Goal: Use online tool/utility: Utilize a website feature to perform a specific function

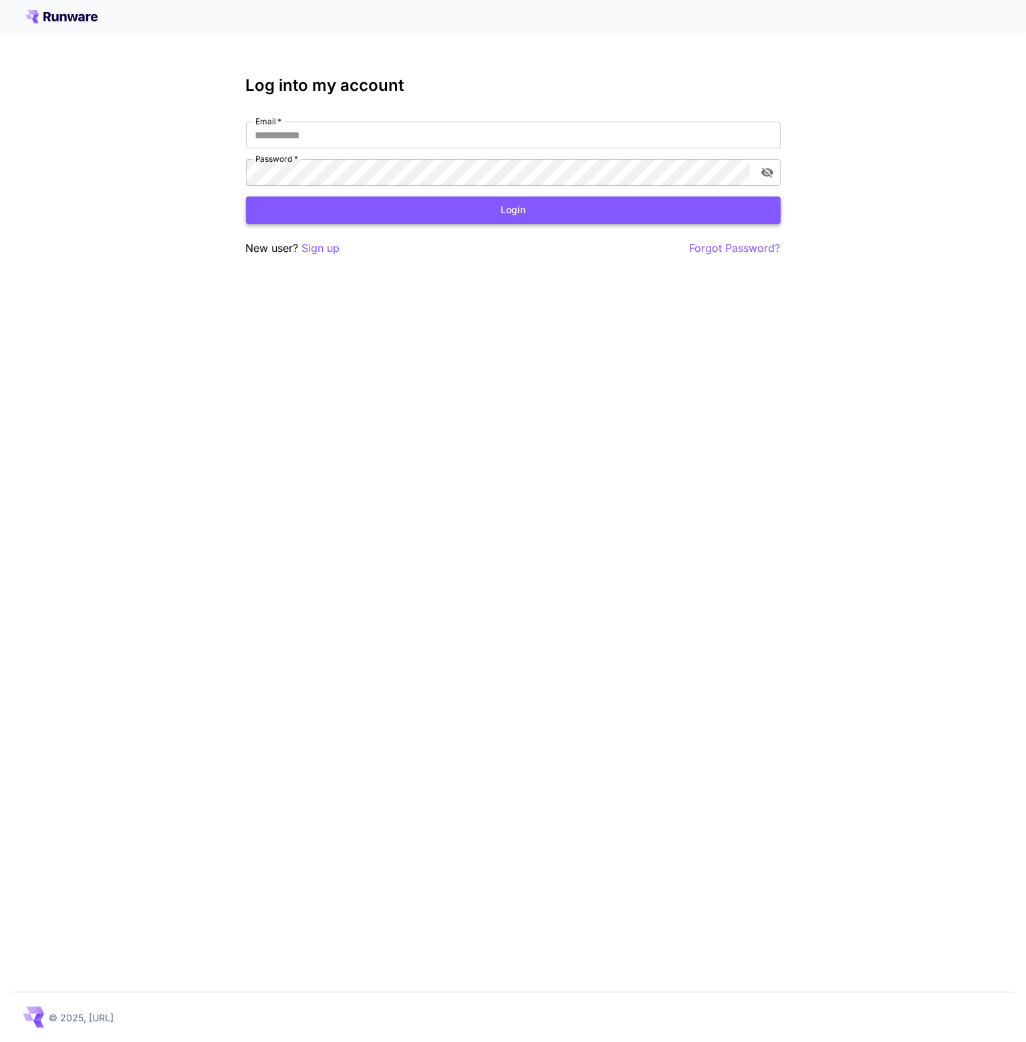
type input "**********"
click at [615, 200] on button "Login" at bounding box center [513, 210] width 535 height 27
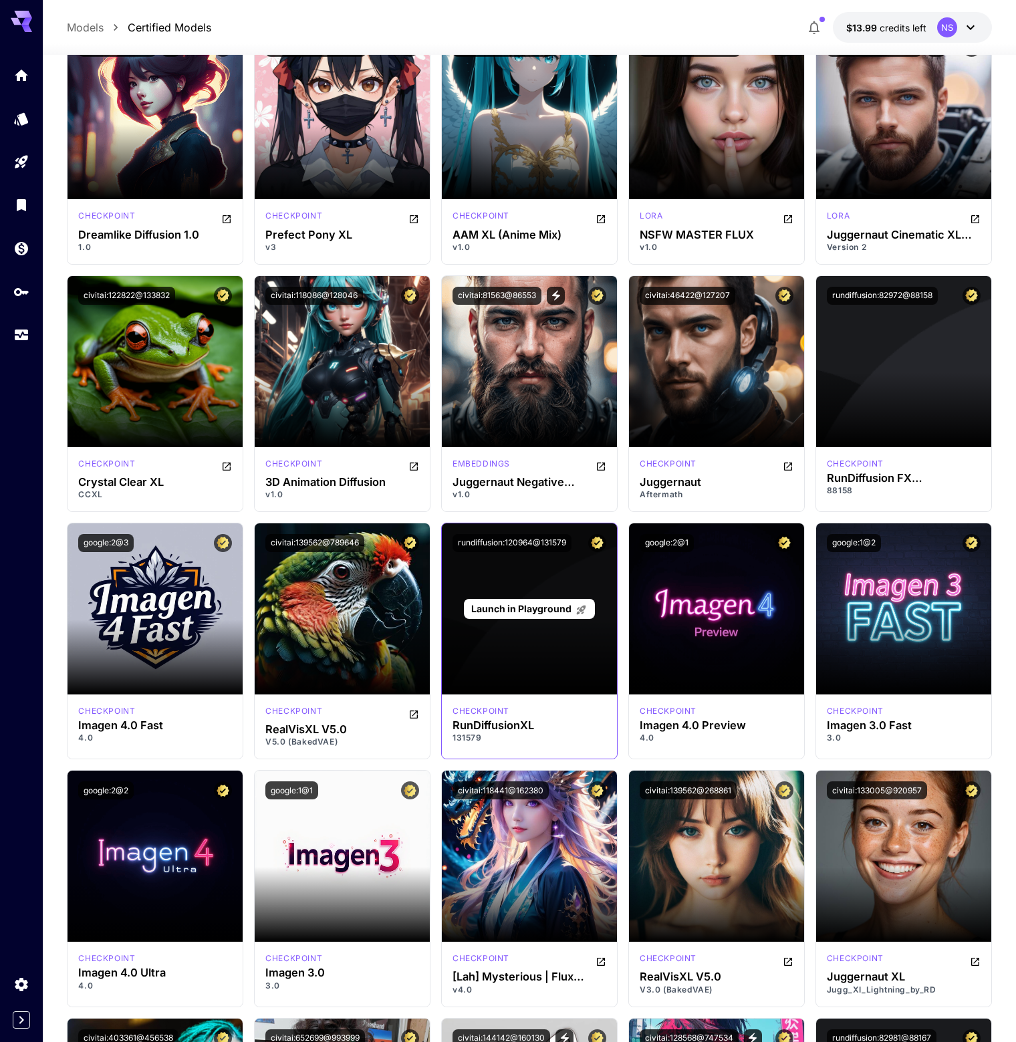
scroll to position [2340, 0]
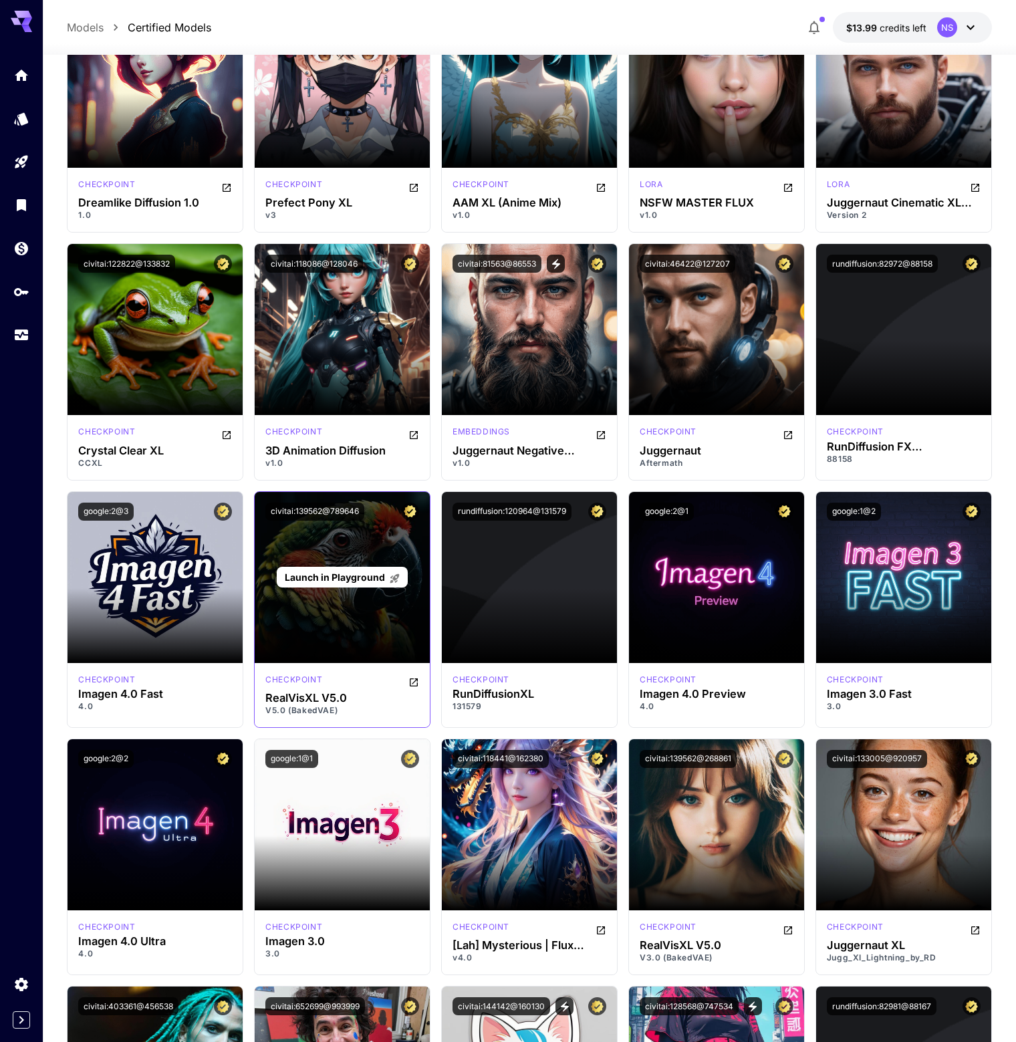
click at [361, 537] on div "Launch in Playground" at bounding box center [342, 577] width 175 height 171
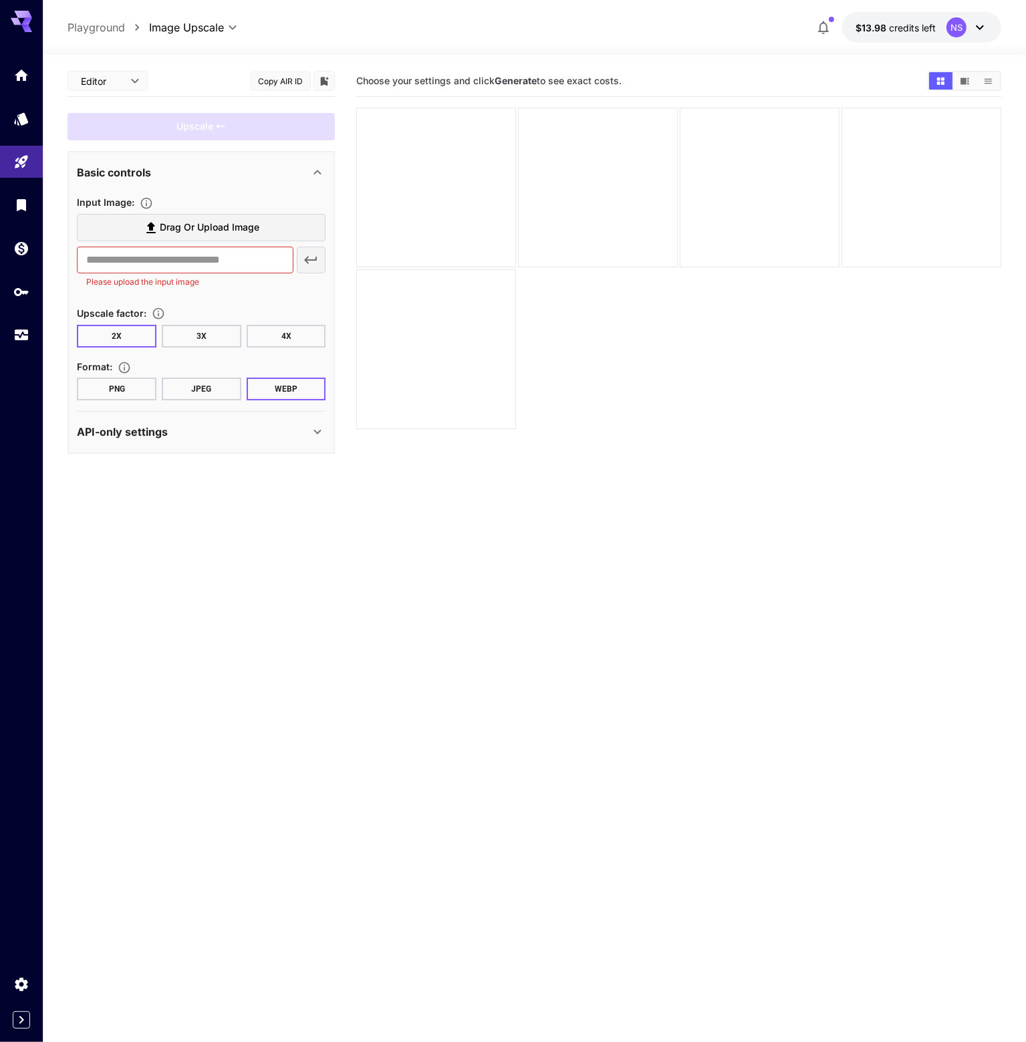
click at [129, 82] on body "**********" at bounding box center [513, 574] width 1026 height 1148
click at [129, 82] on div at bounding box center [513, 521] width 1026 height 1042
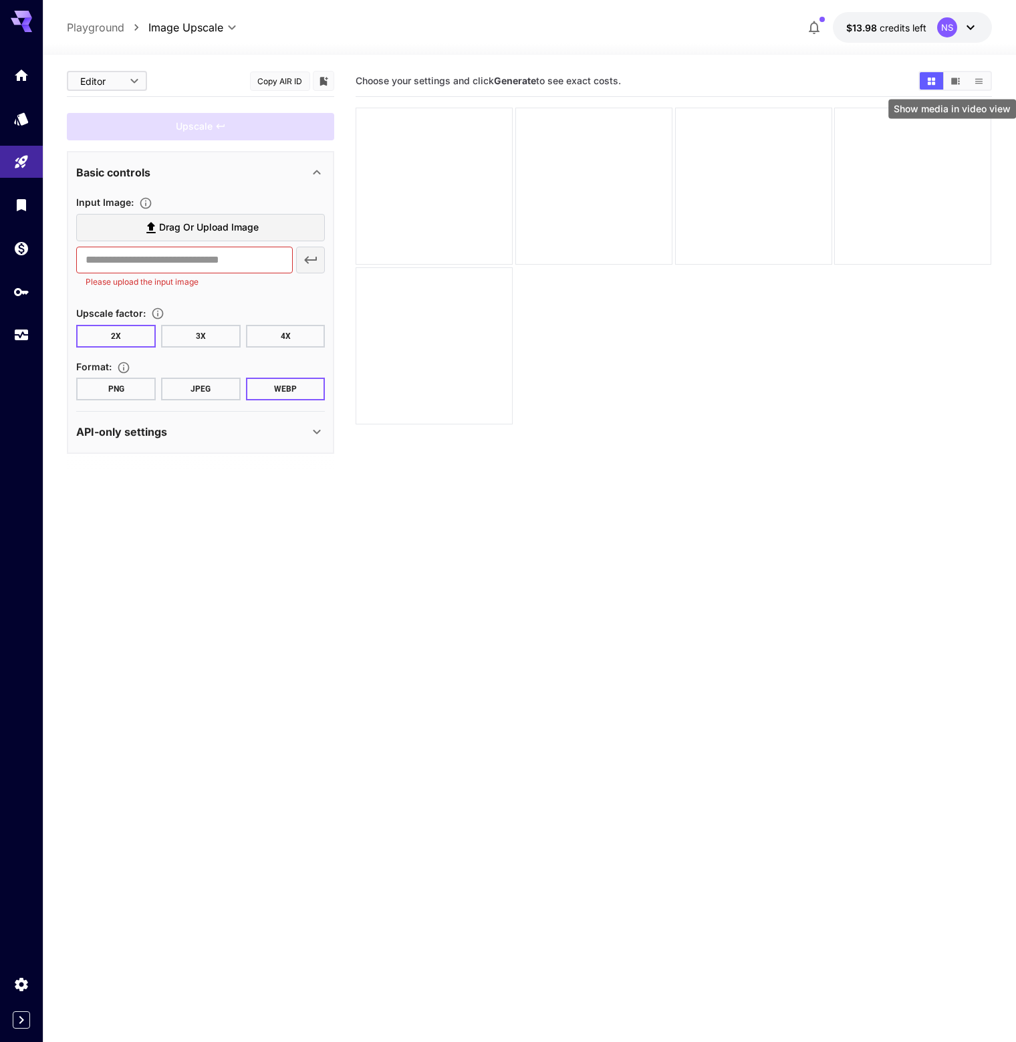
click at [956, 82] on icon "Show media in video view" at bounding box center [955, 81] width 9 height 7
click at [932, 82] on icon "Show media in grid view" at bounding box center [930, 80] width 7 height 7
click at [971, 88] on button "Show media in list view" at bounding box center [978, 80] width 23 height 17
click at [931, 90] on div "Show media in grid view" at bounding box center [932, 105] width 124 height 30
click at [933, 85] on icon "Show media in grid view" at bounding box center [932, 81] width 10 height 10
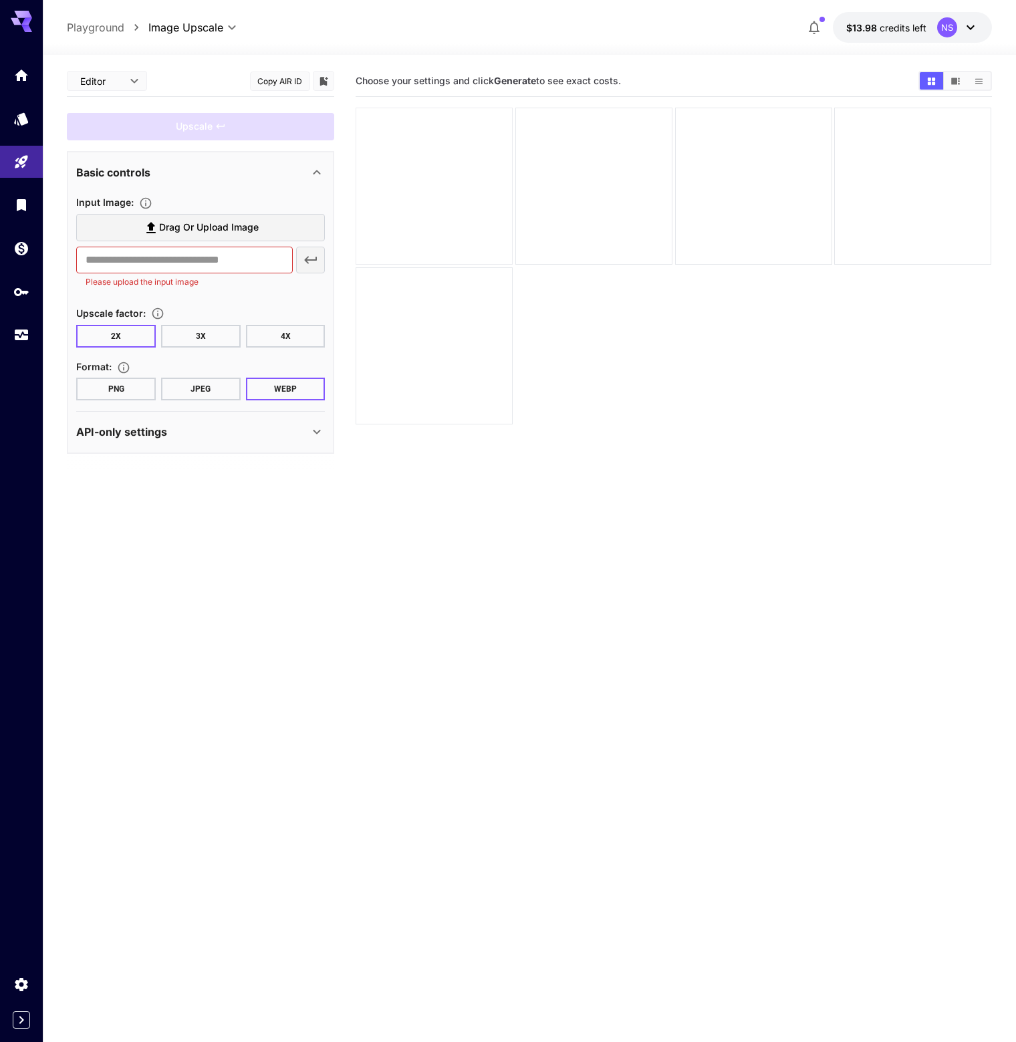
click at [479, 240] on div at bounding box center [434, 186] width 157 height 157
click at [586, 228] on div at bounding box center [593, 186] width 157 height 157
click at [659, 227] on div at bounding box center [593, 186] width 157 height 157
click at [683, 328] on div at bounding box center [674, 266] width 636 height 317
